Goal: Information Seeking & Learning: Learn about a topic

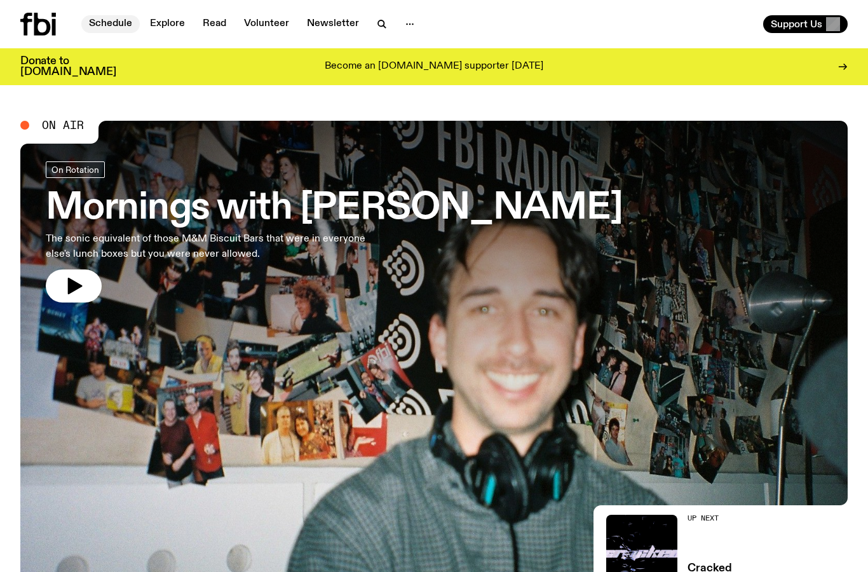
click at [134, 25] on link "Schedule" at bounding box center [110, 24] width 58 height 18
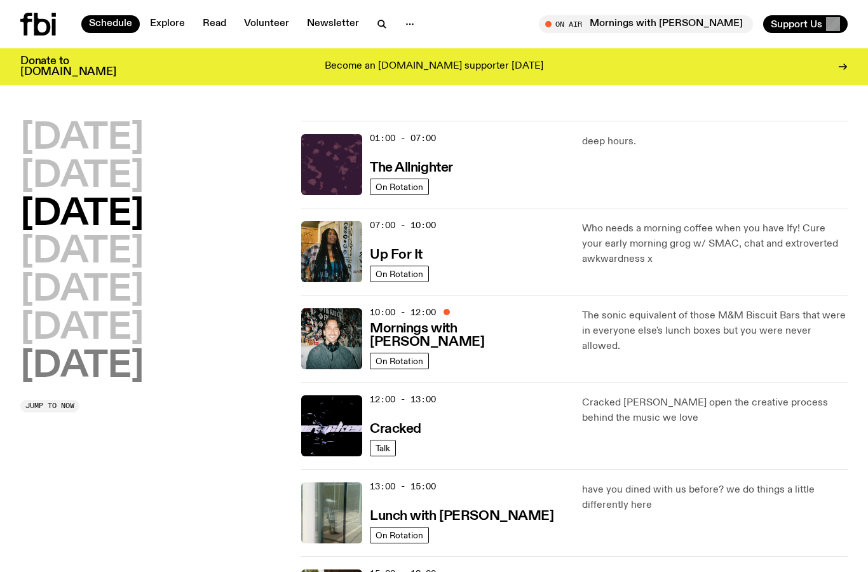
click at [97, 358] on h2 "[DATE]" at bounding box center [81, 367] width 123 height 36
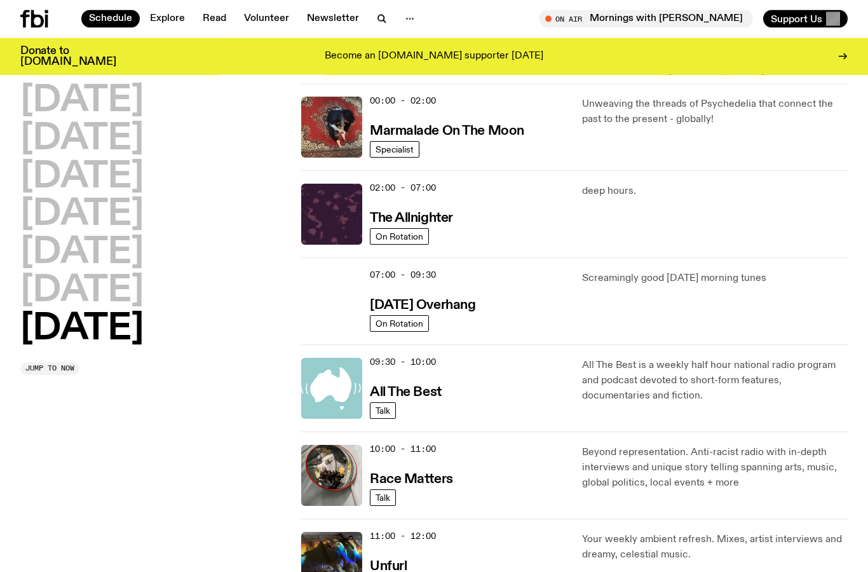
scroll to position [36, 0]
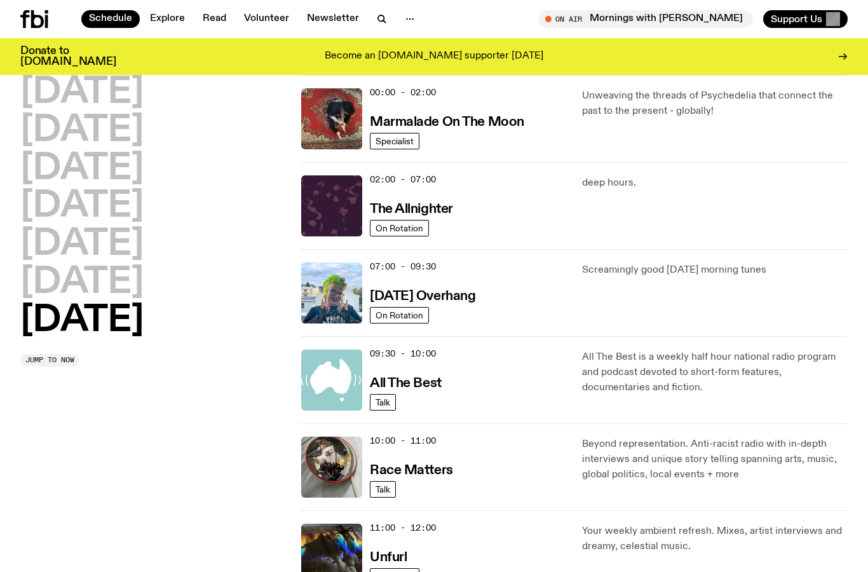
click at [47, 20] on icon at bounding box center [46, 21] width 3 height 13
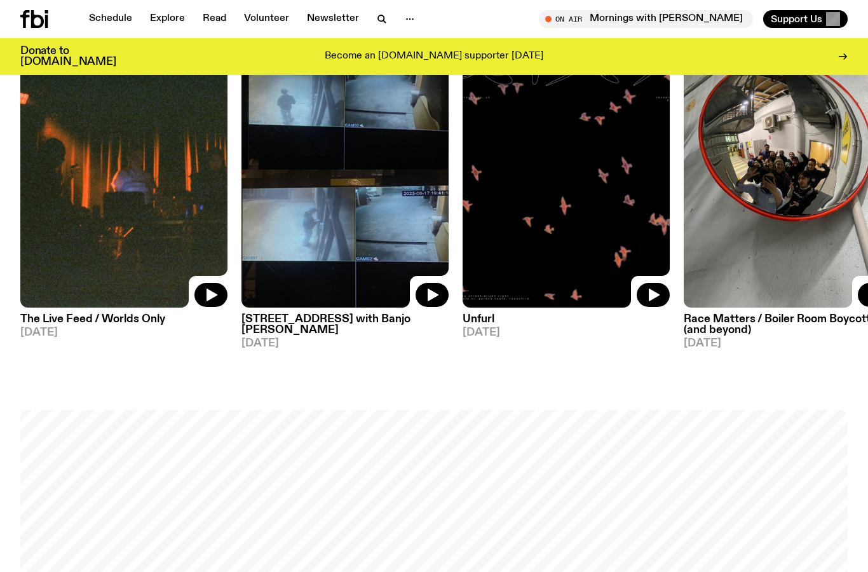
scroll to position [642, 0]
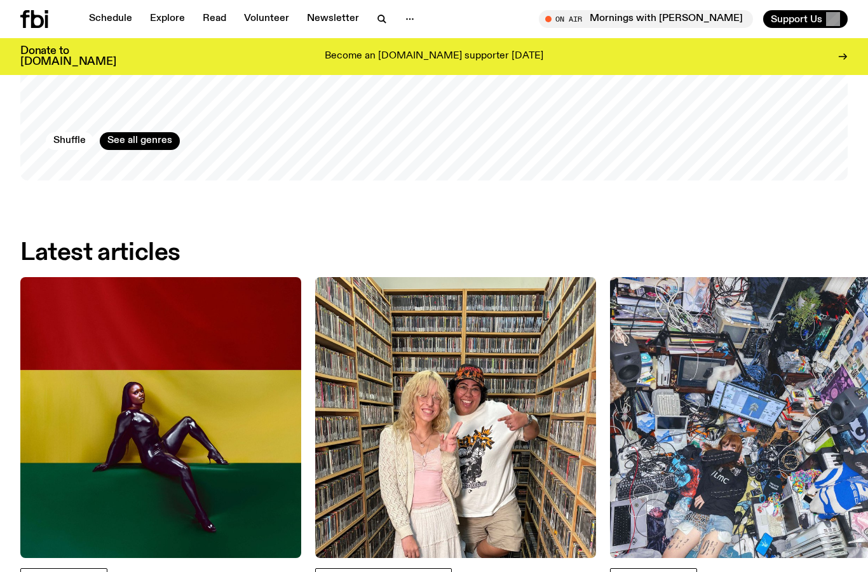
click at [204, 405] on img at bounding box center [160, 417] width 281 height 281
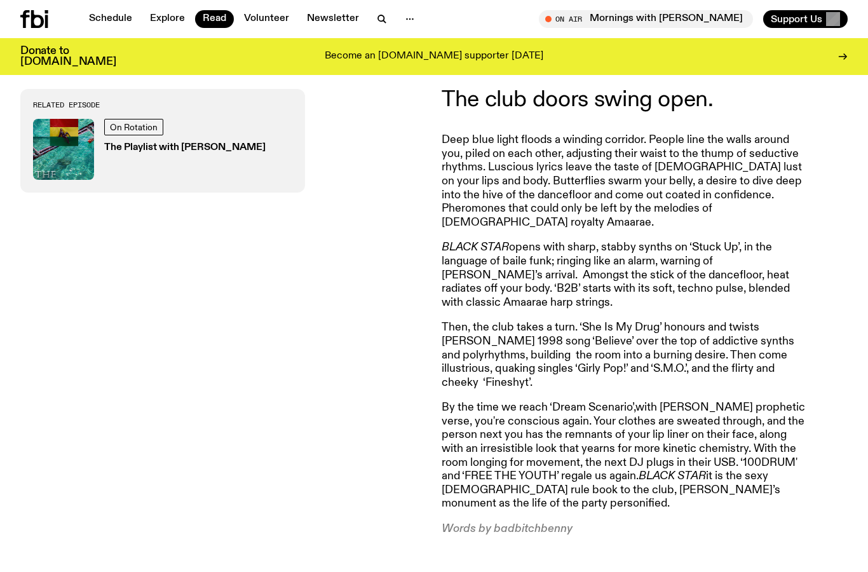
scroll to position [462, 0]
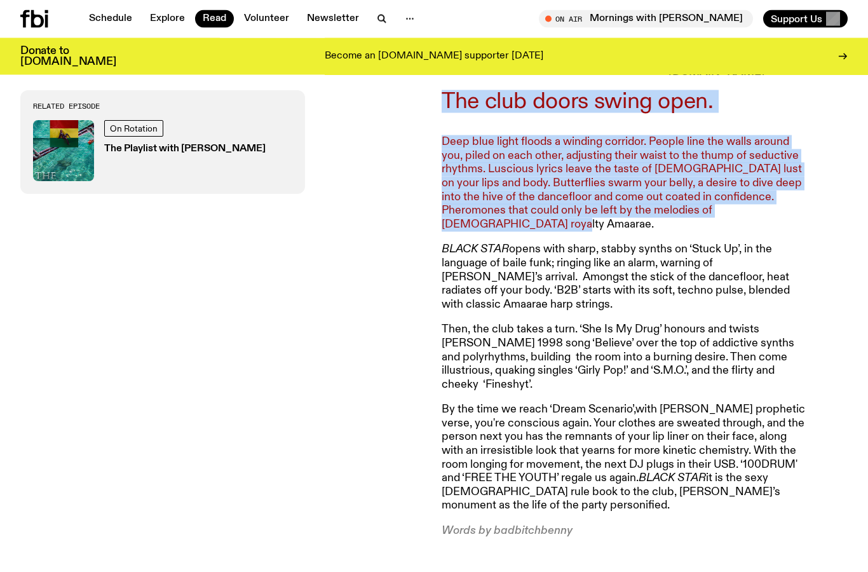
drag, startPoint x: 442, startPoint y: 100, endPoint x: 497, endPoint y: 220, distance: 131.4
click at [497, 220] on article "The club doors swing open. Deep blue light floods a winding corridor. People li…" at bounding box center [625, 315] width 366 height 448
copy article "The club doors swing open. Deep blue light floods a winding corridor. People li…"
click at [346, 243] on div "Related Episode On Rotation The Playlist with [PERSON_NAME]" at bounding box center [223, 315] width 406 height 448
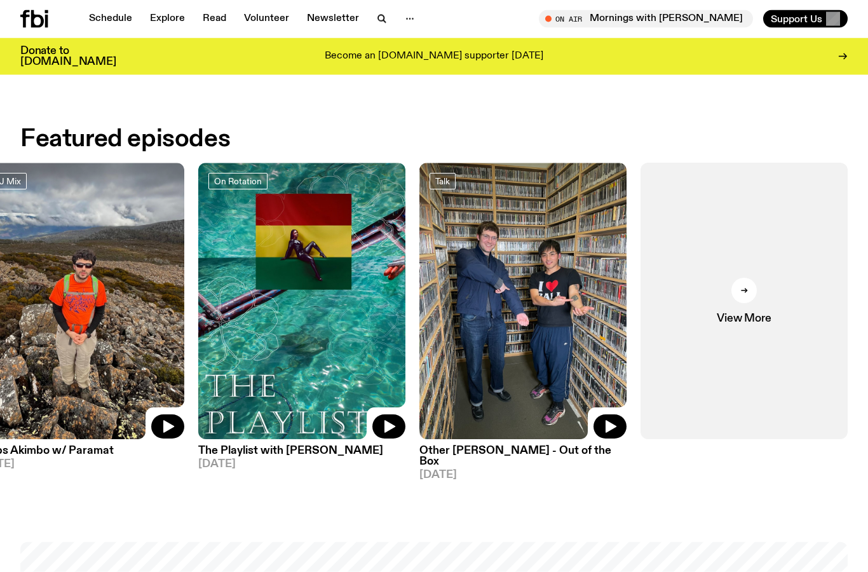
scroll to position [510, 0]
click at [821, 294] on link "View More" at bounding box center [744, 301] width 207 height 277
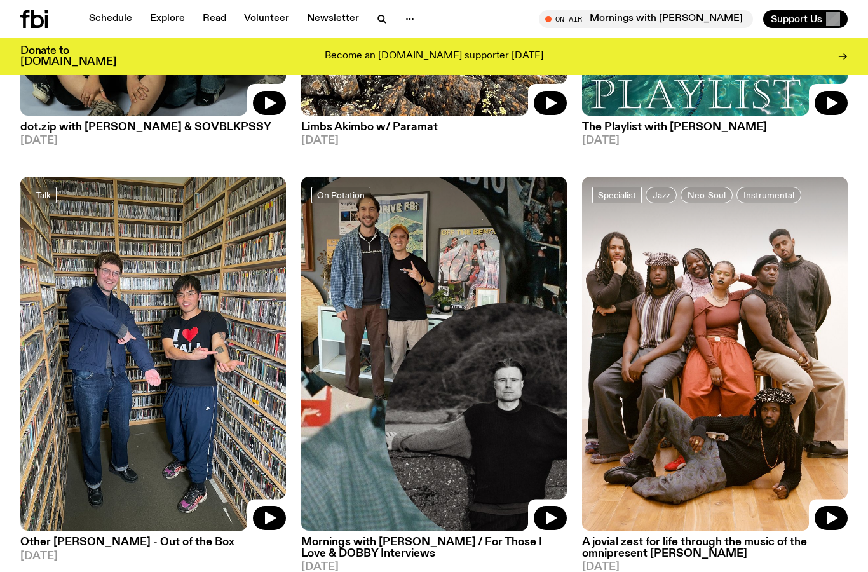
scroll to position [889, 0]
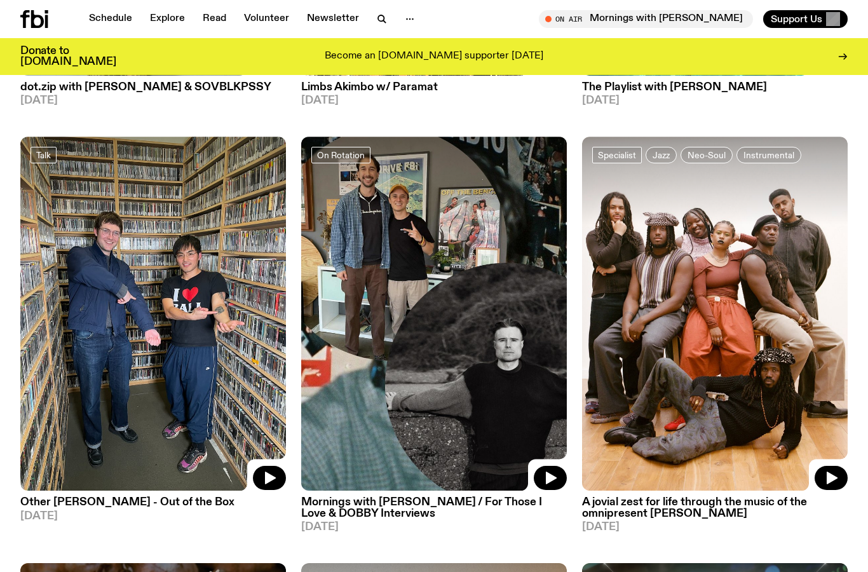
click at [545, 329] on img at bounding box center [434, 314] width 266 height 354
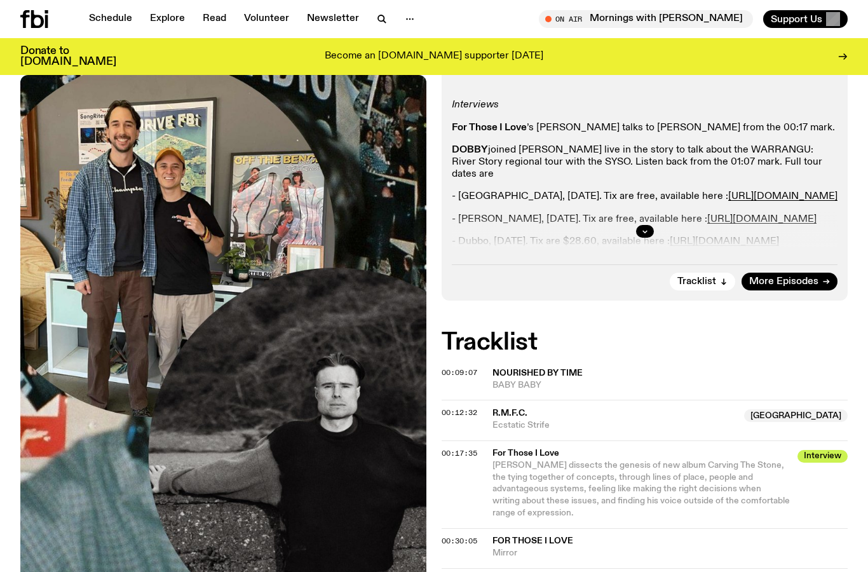
scroll to position [352, 0]
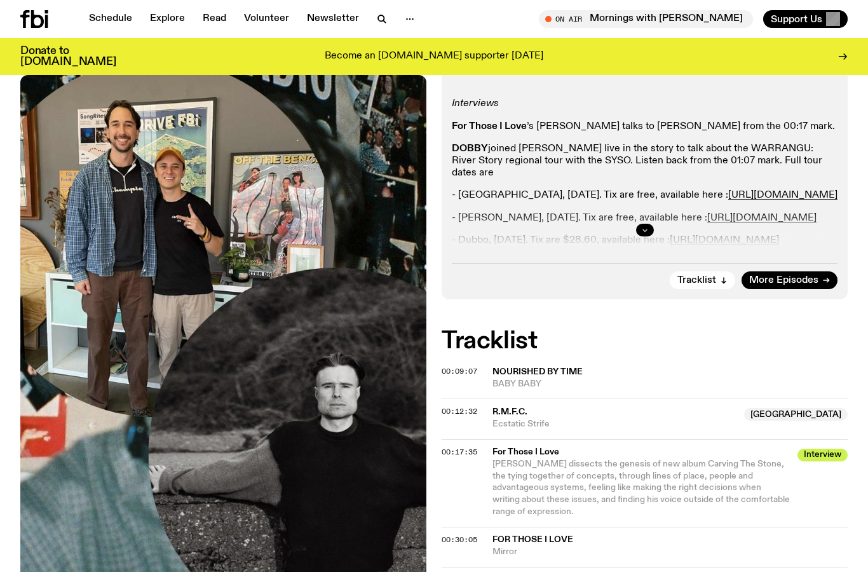
click at [645, 232] on icon "button" at bounding box center [645, 230] width 8 height 8
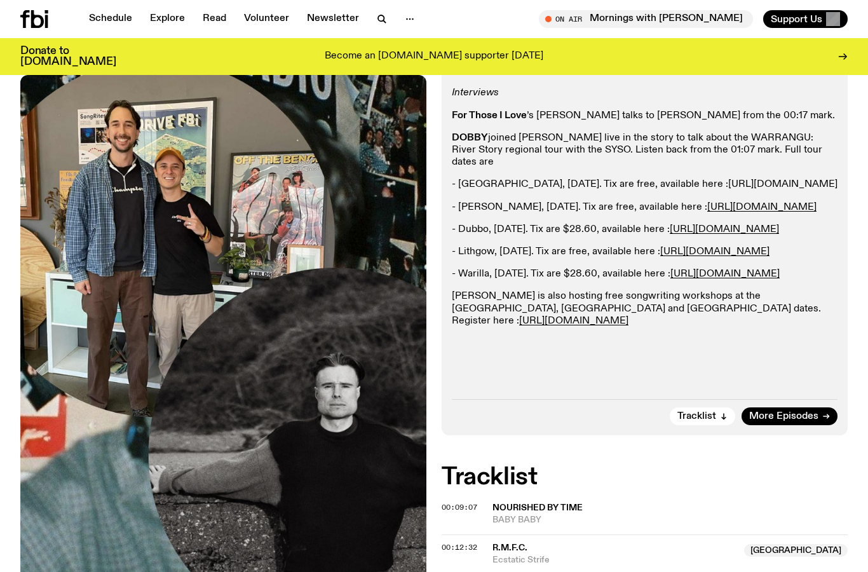
scroll to position [362, 0]
drag, startPoint x: 453, startPoint y: 265, endPoint x: 757, endPoint y: 380, distance: 325.3
click at [757, 328] on div "Interviews For Those I Love ’s [PERSON_NAME] talks to [PERSON_NAME] from the 00…" at bounding box center [645, 208] width 386 height 240
copy div "- Dubbo, [DATE]. Tix are $28.60, available here : [URL][DOMAIN_NAME] - Lithgow,…"
click at [772, 214] on p "- [PERSON_NAME], [DATE]. Tix are free, available here : [URL][DOMAIN_NAME]" at bounding box center [645, 208] width 386 height 12
